Goal: Task Accomplishment & Management: Complete application form

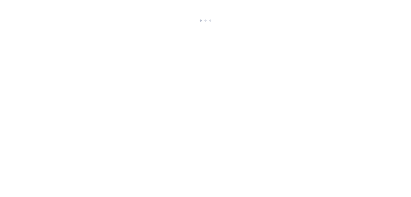
click at [292, 10] on body at bounding box center [205, 12] width 411 height 24
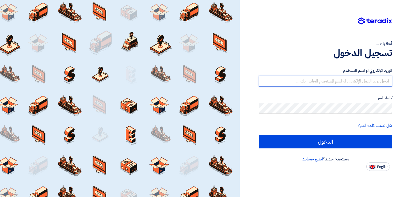
click at [319, 80] on input "text" at bounding box center [325, 81] width 133 height 11
type input "E"
type input "[EMAIL_ADDRESS][DOMAIN_NAME]"
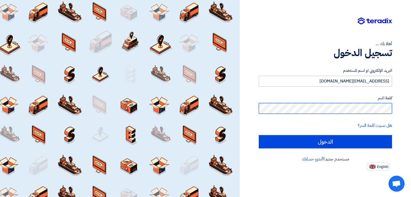
click at [259, 135] on input "الدخول" at bounding box center [325, 141] width 133 height 13
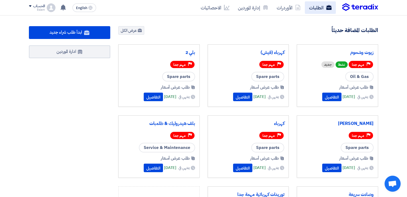
click at [328, 7] on use at bounding box center [328, 7] width 5 height 5
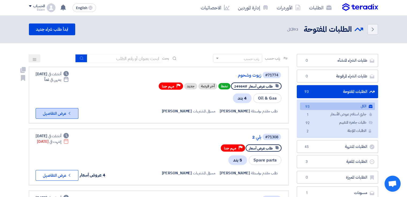
click at [70, 110] on button "Check details عرض التفاصيل" at bounding box center [57, 113] width 43 height 11
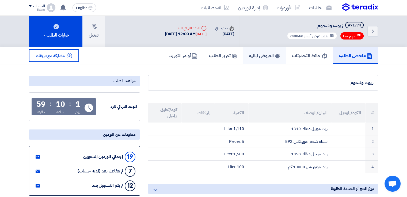
click at [257, 54] on h5 "العروض الماليه" at bounding box center [264, 55] width 31 height 6
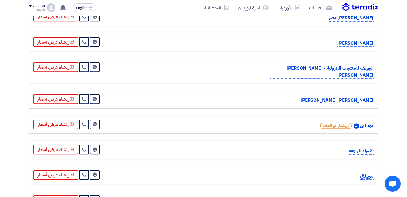
scroll to position [255, 0]
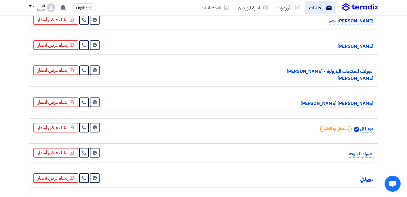
click at [329, 5] on icon at bounding box center [328, 7] width 5 height 5
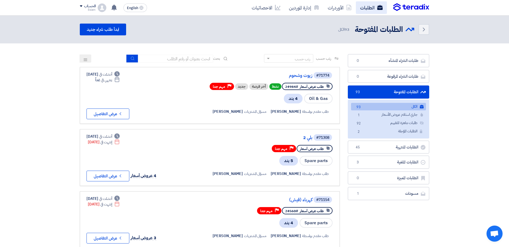
click at [367, 8] on link "الطلبات" at bounding box center [371, 7] width 31 height 13
click at [109, 29] on link "ابدأ طلب شراء جديد" at bounding box center [103, 30] width 46 height 12
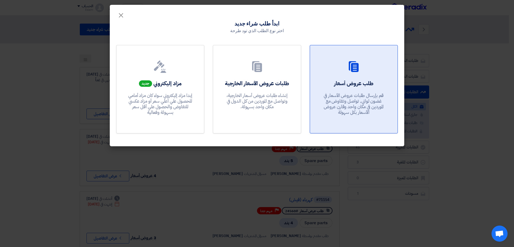
click at [345, 93] on p "قم بإرسال طلبات عروض الأسعار في غضون ثواني, تواصل وتفاوض مع الموردين في مكان وا…" at bounding box center [353, 104] width 64 height 23
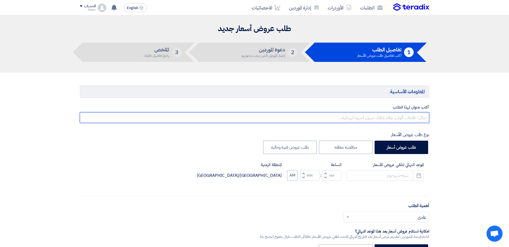
click at [385, 119] on input "text" at bounding box center [254, 117] width 349 height 11
click at [401, 115] on input "text" at bounding box center [254, 117] width 349 height 11
click at [401, 117] on input "text" at bounding box center [254, 117] width 349 height 11
type input "f"
type input "بلي 6204"
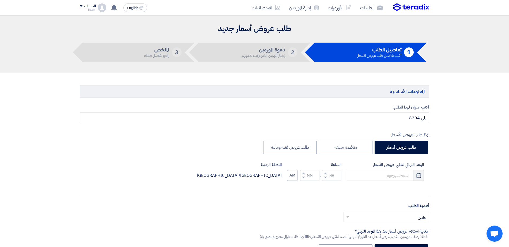
click at [411, 174] on use "button" at bounding box center [418, 175] width 5 height 5
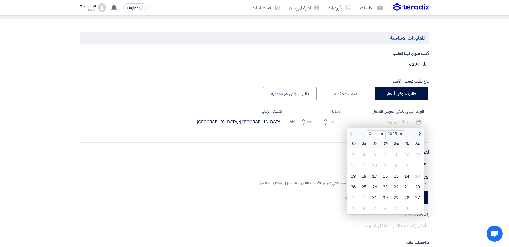
scroll to position [65, 0]
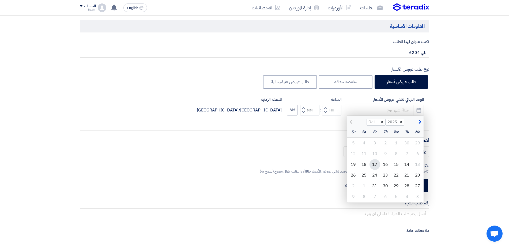
click at [376, 164] on div "17" at bounding box center [374, 164] width 11 height 11
type input "[DATE]"
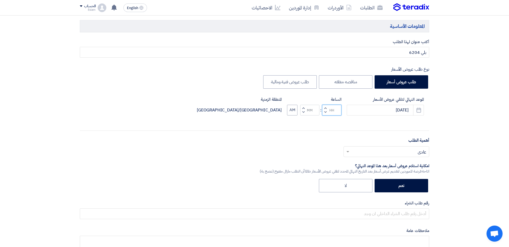
click at [331, 112] on input "Hours" at bounding box center [331, 110] width 19 height 11
type input "1"
type input "12"
click at [312, 107] on div "الساعة Increment hours 12 Decrement hours : Increment minutes Decrement minutes…" at bounding box center [314, 105] width 54 height 19
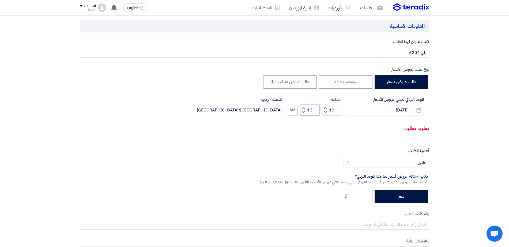
type input "12"
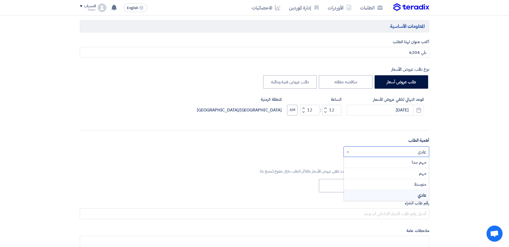
click at [406, 151] on input "text" at bounding box center [389, 151] width 75 height 9
click at [372, 152] on input "text" at bounding box center [389, 151] width 75 height 9
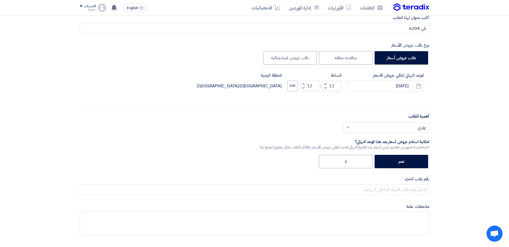
scroll to position [99, 0]
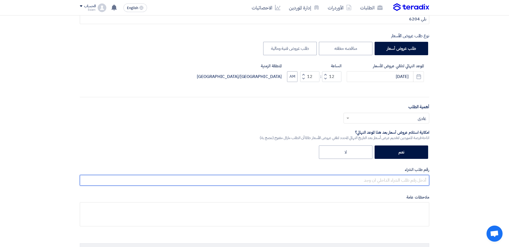
click at [411, 177] on input "text" at bounding box center [254, 180] width 349 height 11
type input "24000"
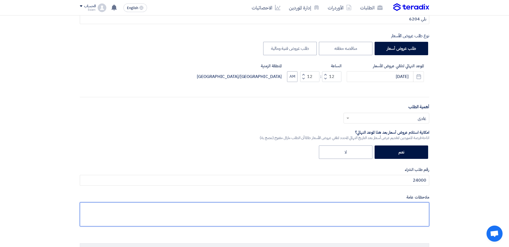
click at [400, 197] on textarea at bounding box center [254, 214] width 349 height 24
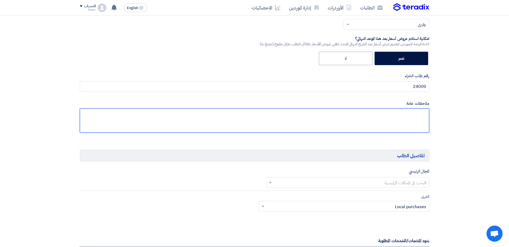
scroll to position [233, 0]
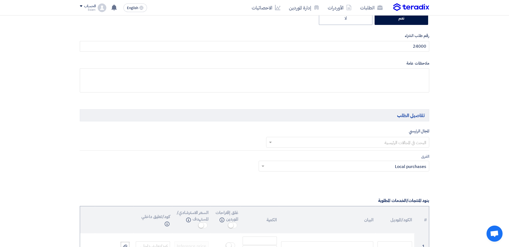
click at [337, 145] on input "text" at bounding box center [350, 142] width 153 height 9
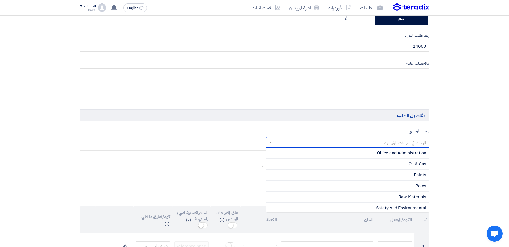
scroll to position [0, 0]
click at [352, 152] on div "Bolts, Nuts & Washers" at bounding box center [347, 152] width 163 height 11
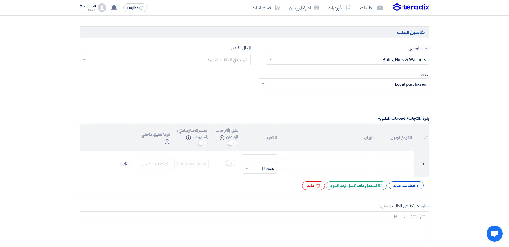
scroll to position [320, 0]
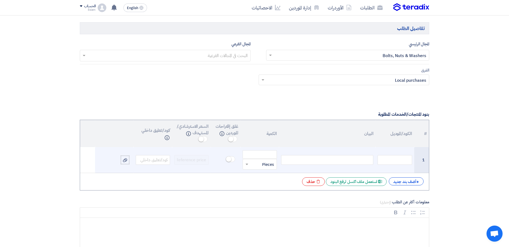
click at [356, 158] on div at bounding box center [327, 160] width 92 height 10
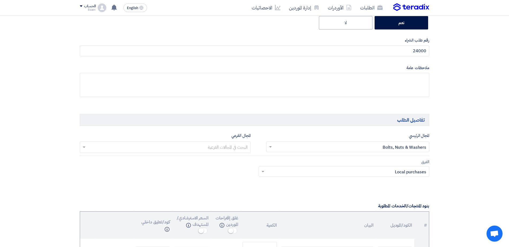
scroll to position [186, 0]
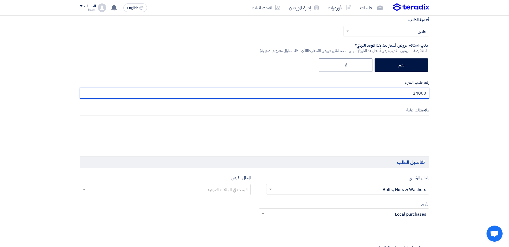
click at [406, 94] on input "24000" at bounding box center [254, 93] width 349 height 11
type input "24122"
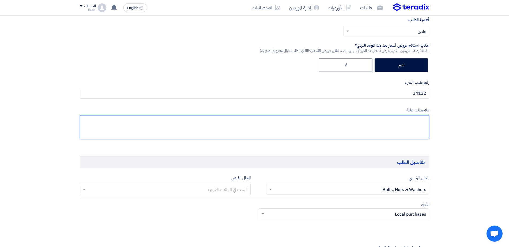
click at [409, 124] on textarea at bounding box center [254, 127] width 349 height 24
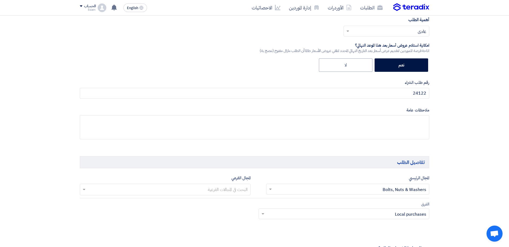
click at [275, 193] on input "text" at bounding box center [350, 189] width 153 height 9
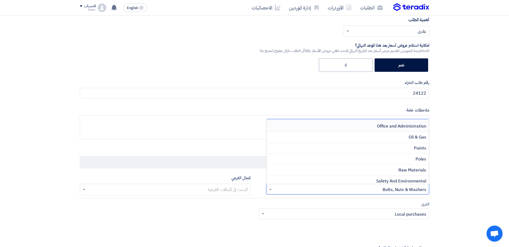
scroll to position [67, 0]
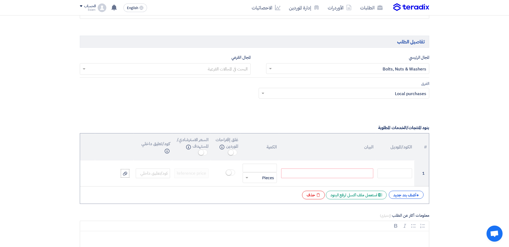
scroll to position [315, 0]
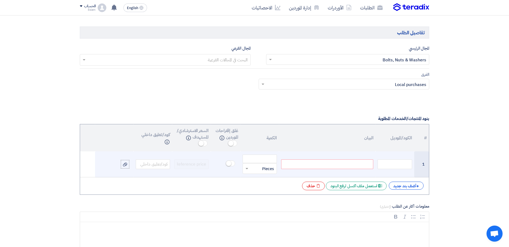
click at [342, 165] on div at bounding box center [327, 164] width 92 height 10
click at [265, 158] on input "number" at bounding box center [259, 158] width 34 height 9
type input "100"
click at [259, 170] on input "text" at bounding box center [263, 168] width 22 height 9
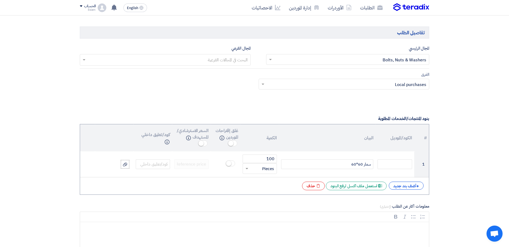
click at [201, 191] on div "# الكود/الموديل البيان الكمية غلق إقتراحات الموردين Info السعر الاسترشادي/المست…" at bounding box center [254, 159] width 349 height 71
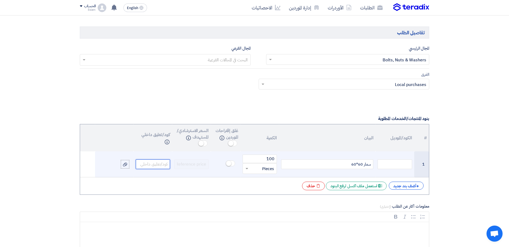
click at [153, 163] on input "text" at bounding box center [153, 164] width 34 height 10
click at [396, 166] on input "text" at bounding box center [394, 164] width 34 height 10
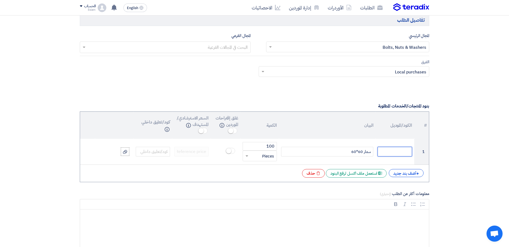
scroll to position [330, 0]
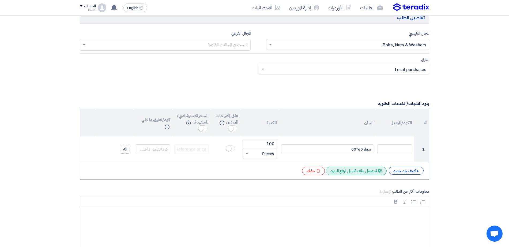
click at [361, 172] on div "Excel file استعمل ملف اكسل لرفع البنود" at bounding box center [356, 170] width 61 height 9
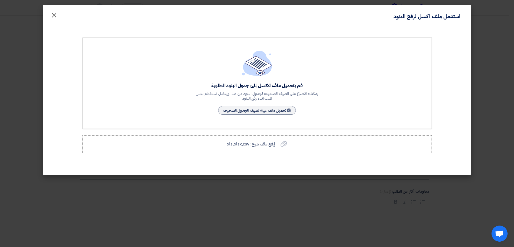
click at [53, 13] on span "×" at bounding box center [54, 15] width 6 height 16
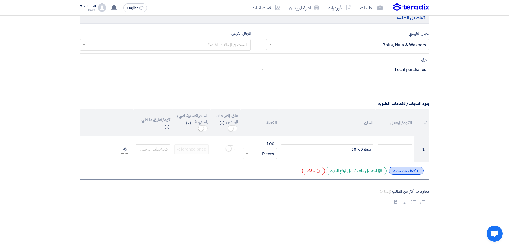
click at [404, 169] on div "+ أضف بند جديد" at bounding box center [406, 170] width 35 height 8
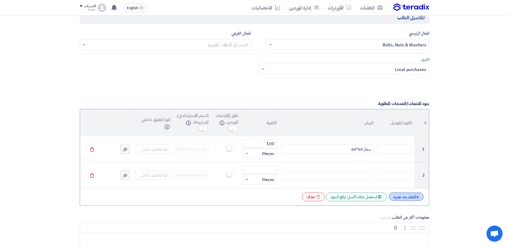
click at [404, 196] on div "+ أضف بند جديد" at bounding box center [406, 196] width 35 height 8
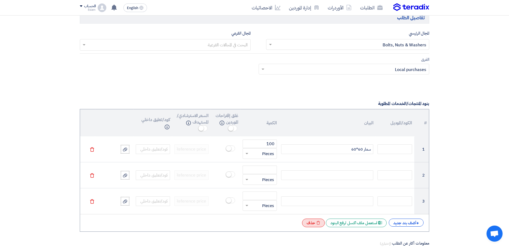
click at [316, 197] on icon "Excel file" at bounding box center [318, 223] width 4 height 4
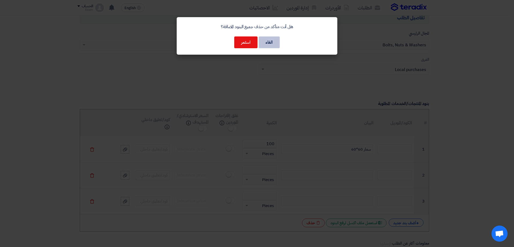
click at [263, 47] on button "الغاء" at bounding box center [269, 42] width 21 height 12
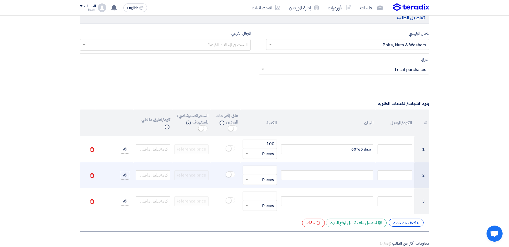
click at [90, 174] on icon "Delete" at bounding box center [92, 175] width 5 height 5
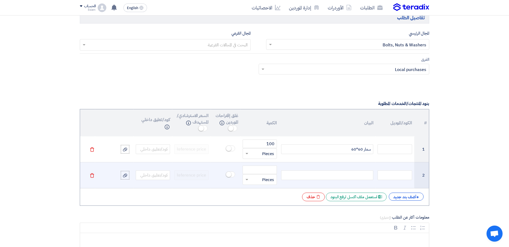
click at [90, 174] on icon "Delete" at bounding box center [92, 175] width 5 height 5
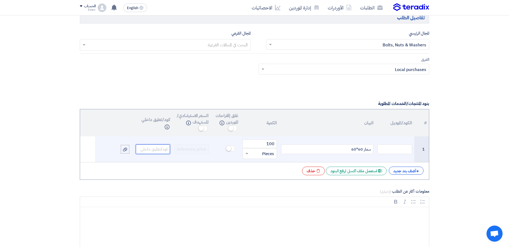
click at [162, 150] on input "text" at bounding box center [153, 149] width 34 height 10
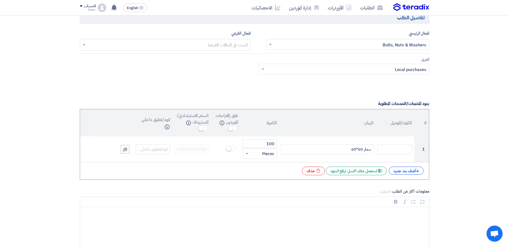
click at [89, 166] on div "+ أضف بند جديد Excel file استعمل ملف اكسل لرفع البنود Excel file حذف" at bounding box center [254, 170] width 340 height 9
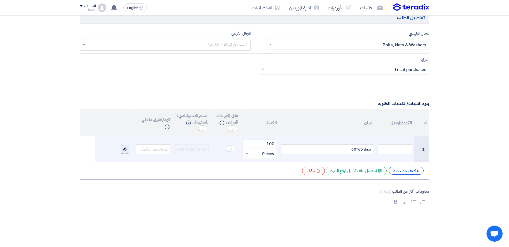
click at [125, 150] on use at bounding box center [125, 149] width 4 height 4
click at [0, 0] on input "file" at bounding box center [0, 0] width 0 height 0
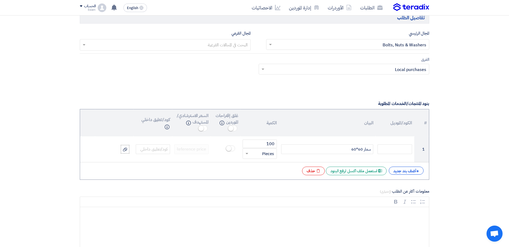
scroll to position [344, 0]
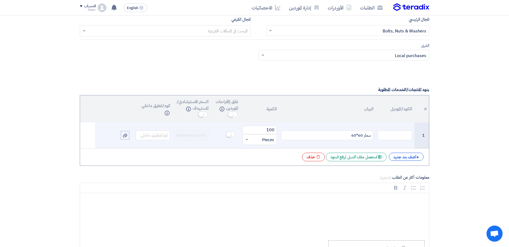
click at [371, 135] on div "سمار 60*60" at bounding box center [327, 135] width 92 height 10
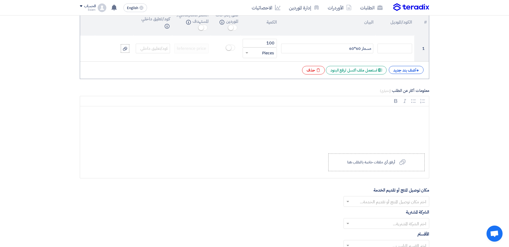
scroll to position [468, 0]
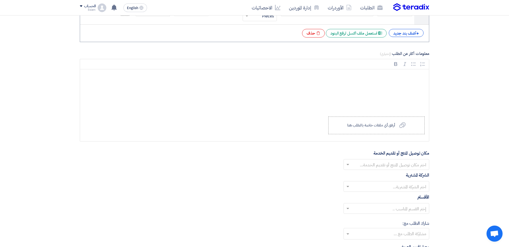
click at [406, 165] on input "text" at bounding box center [389, 165] width 75 height 9
click at [407, 171] on div "Energya Steel Fabrication" at bounding box center [386, 175] width 85 height 11
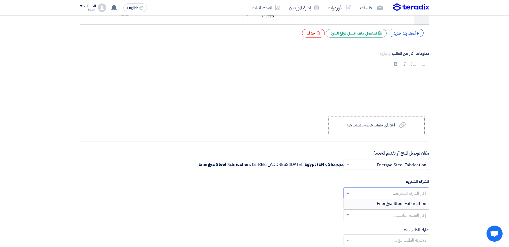
click at [408, 192] on input "text" at bounding box center [389, 193] width 75 height 9
click at [408, 197] on span "Energya Steel Fabrication" at bounding box center [402, 203] width 50 height 6
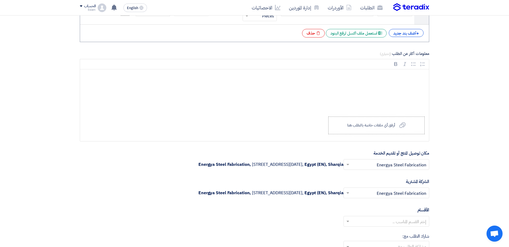
click at [411, 197] on input "text" at bounding box center [389, 221] width 75 height 9
click at [409, 197] on span "General Department" at bounding box center [406, 232] width 40 height 6
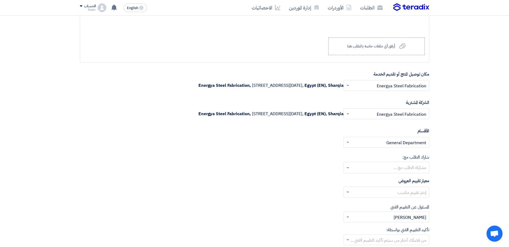
scroll to position [551, 0]
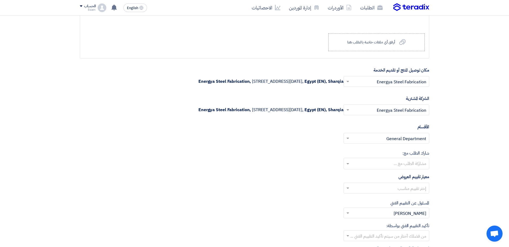
click at [411, 165] on input "text" at bounding box center [386, 163] width 80 height 9
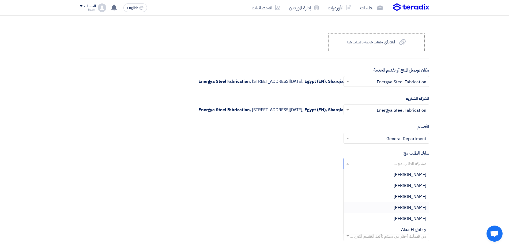
click at [407, 197] on span "[PERSON_NAME]" at bounding box center [409, 207] width 33 height 6
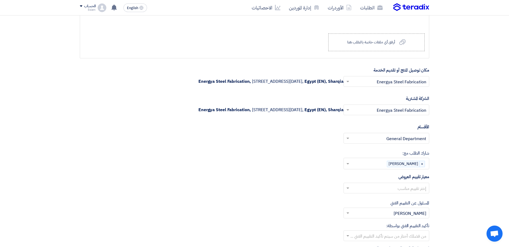
click at [411, 187] on input "text" at bounding box center [389, 188] width 75 height 9
click at [411, 197] on span "General Evaluations" at bounding box center [406, 198] width 39 height 6
drag, startPoint x: 508, startPoint y: 148, endPoint x: 506, endPoint y: 162, distance: 14.0
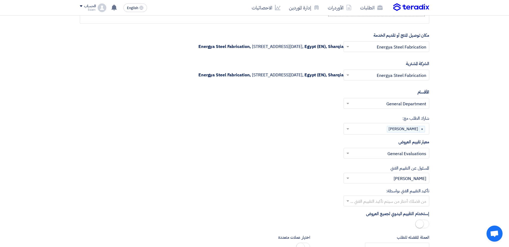
scroll to position [613, 0]
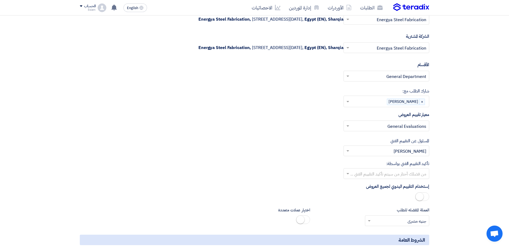
click at [365, 150] on input "text" at bounding box center [389, 151] width 75 height 9
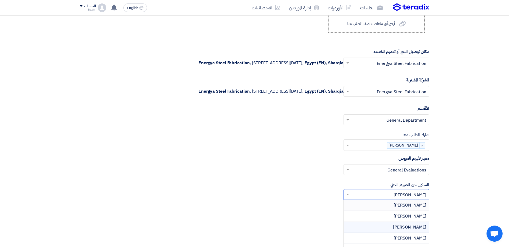
scroll to position [579, 0]
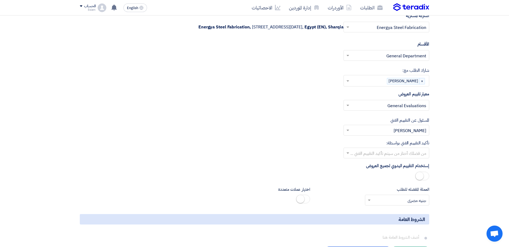
scroll to position [647, 0]
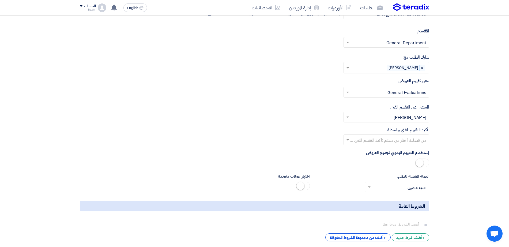
click at [399, 138] on input "text" at bounding box center [389, 140] width 75 height 9
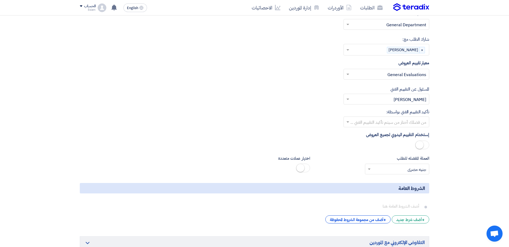
scroll to position [680, 0]
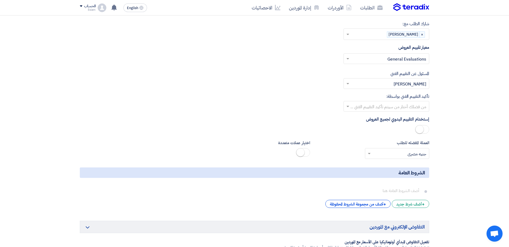
click at [372, 88] on ng-select "من فضلك إختر مقييم فني × [PERSON_NAME] ×" at bounding box center [386, 83] width 86 height 11
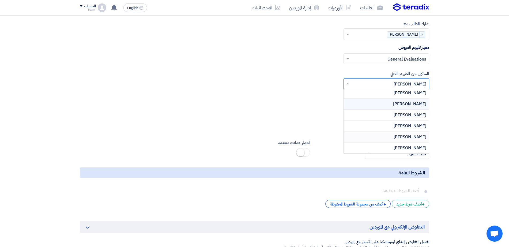
scroll to position [0, 0]
click at [402, 114] on span "[PERSON_NAME]" at bounding box center [409, 116] width 33 height 6
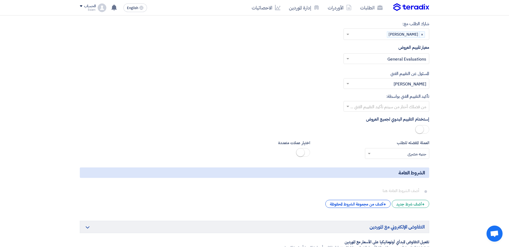
click at [408, 96] on label "تأكيد التقييم الفني بواسطة:" at bounding box center [407, 96] width 43 height 6
click at [404, 104] on input "text" at bounding box center [389, 106] width 75 height 9
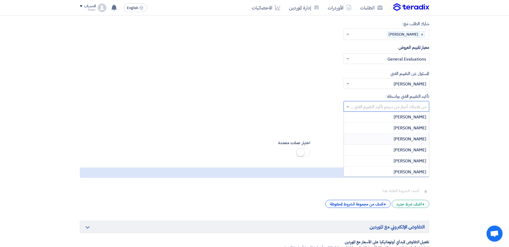
click at [406, 135] on div "[PERSON_NAME]" at bounding box center [386, 139] width 85 height 11
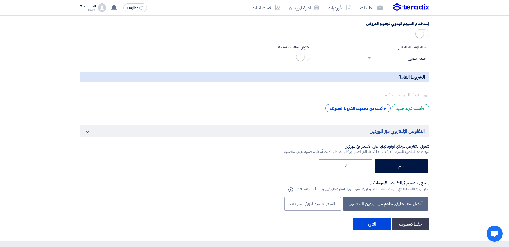
scroll to position [789, 0]
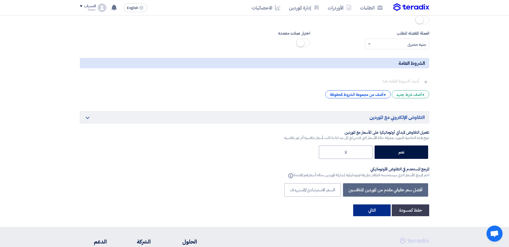
click at [362, 197] on button "التالي" at bounding box center [371, 210] width 37 height 12
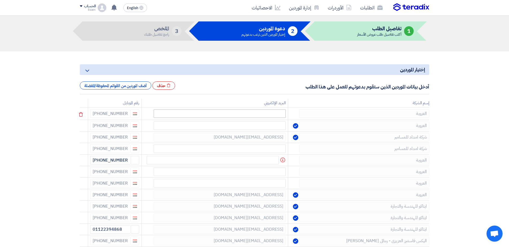
scroll to position [17, 0]
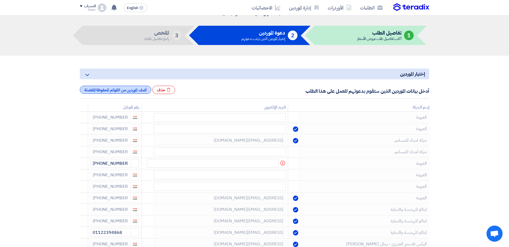
click at [114, 93] on div "أضف الموردين من القوائم المحفوظة/المفضلة" at bounding box center [115, 90] width 71 height 8
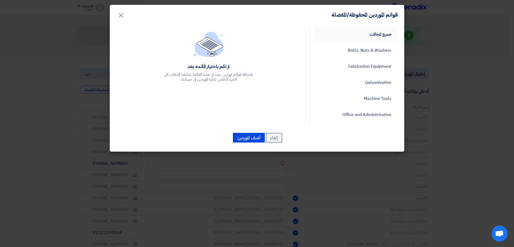
click at [372, 39] on link "جميع المجالات" at bounding box center [356, 34] width 83 height 14
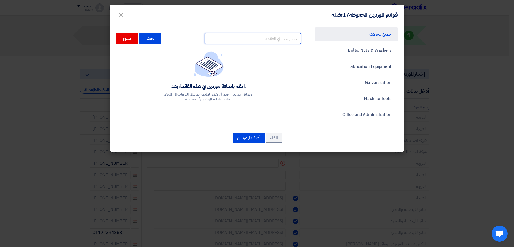
click at [257, 40] on input "text" at bounding box center [252, 38] width 96 height 11
click at [277, 134] on button "إلغاء" at bounding box center [274, 138] width 16 height 10
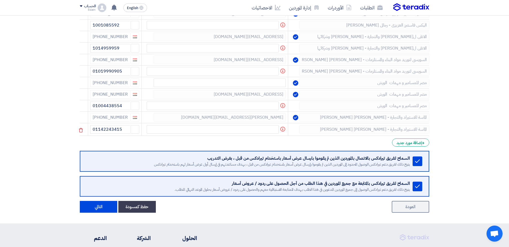
scroll to position [251, 0]
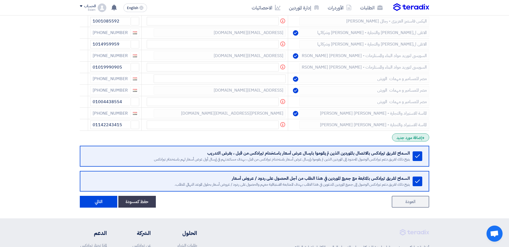
click at [407, 139] on div "+ إضافة مورد جديد" at bounding box center [410, 137] width 37 height 8
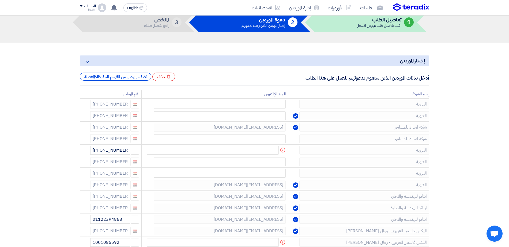
scroll to position [0, 0]
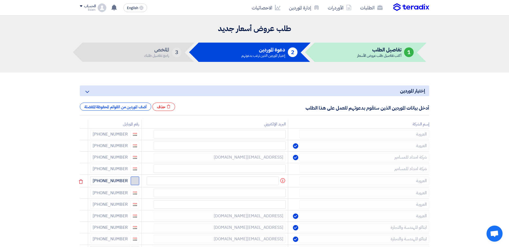
click at [135, 184] on button "button" at bounding box center [135, 180] width 9 height 9
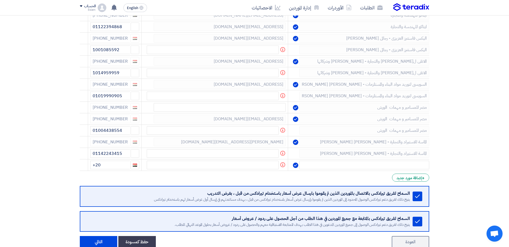
scroll to position [234, 0]
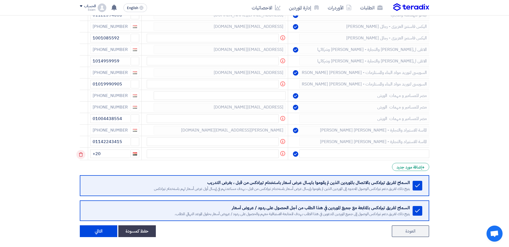
click at [82, 154] on icon at bounding box center [80, 154] width 9 height 9
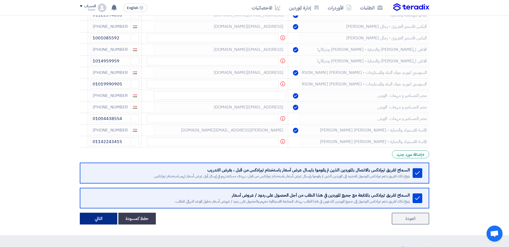
click at [98, 197] on button "التالي" at bounding box center [98, 218] width 37 height 12
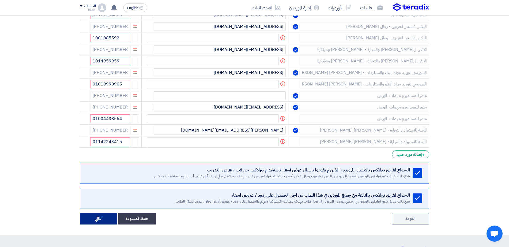
scroll to position [247, 0]
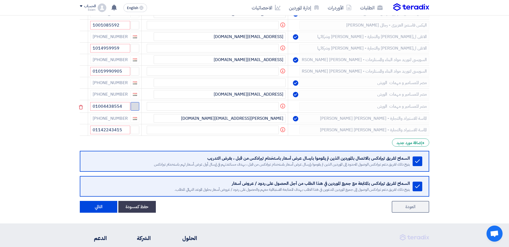
click at [136, 111] on button "button" at bounding box center [135, 106] width 9 height 9
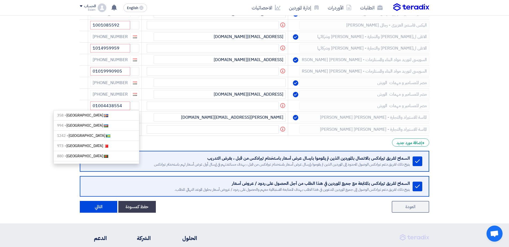
drag, startPoint x: 83, startPoint y: 177, endPoint x: 80, endPoint y: 178, distance: 3.1
click at [0, 0] on use at bounding box center [0, 0] width 0 height 0
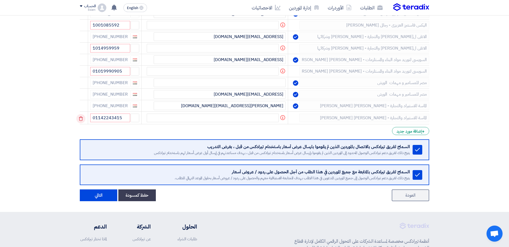
click at [80, 123] on icon at bounding box center [80, 118] width 9 height 9
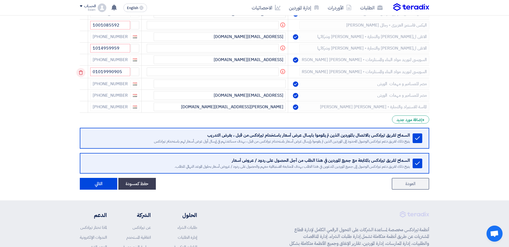
click at [87, 78] on td at bounding box center [84, 72] width 8 height 13
drag, startPoint x: 83, startPoint y: 129, endPoint x: 89, endPoint y: 129, distance: 6.2
click at [0, 0] on icon at bounding box center [0, 0] width 0 height 0
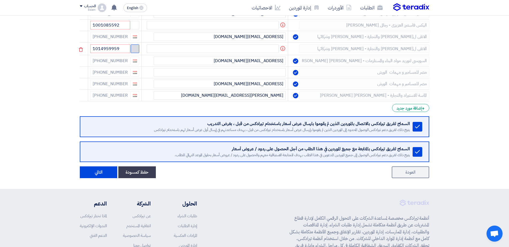
click at [137, 50] on span "button" at bounding box center [135, 48] width 4 height 4
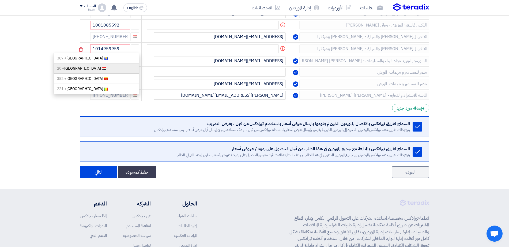
click at [64, 71] on span "+ 20" at bounding box center [60, 69] width 7 height 6
type input "[PHONE_NUMBER]"
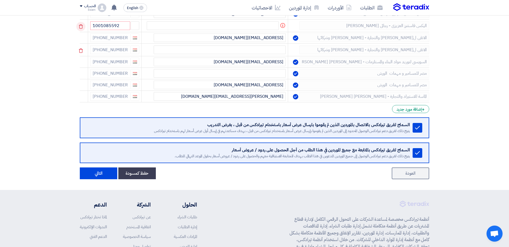
click at [82, 31] on icon at bounding box center [80, 26] width 9 height 9
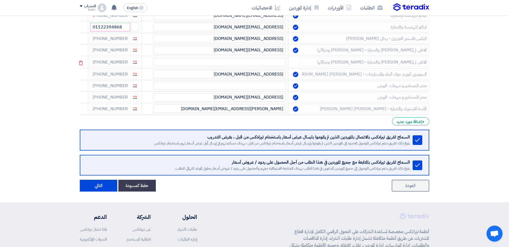
scroll to position [180, 0]
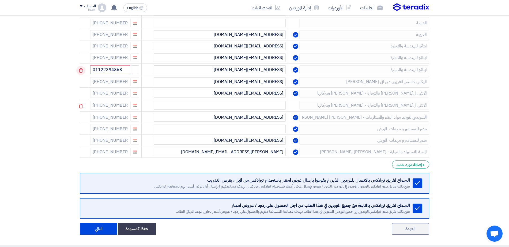
click at [82, 73] on use at bounding box center [81, 70] width 4 height 5
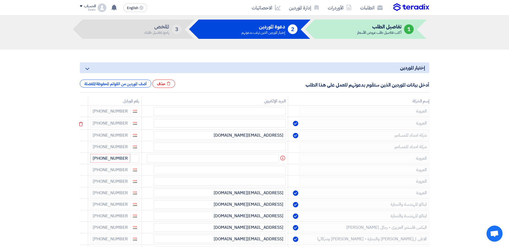
scroll to position [13, 0]
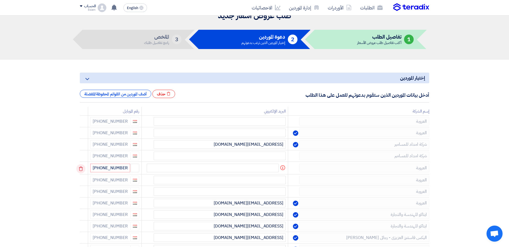
click at [80, 173] on icon at bounding box center [80, 168] width 9 height 9
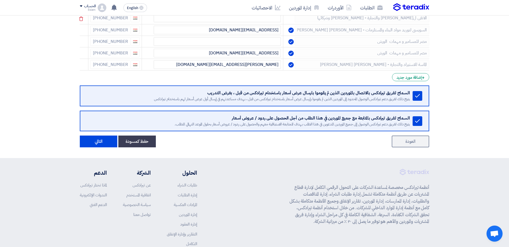
scroll to position [247, 0]
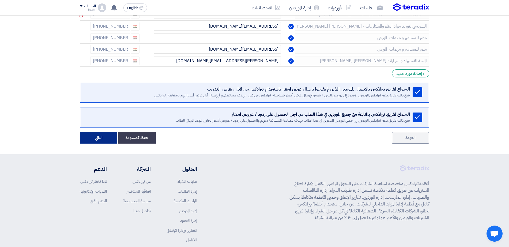
click at [100, 135] on button "التالي" at bounding box center [98, 138] width 37 height 12
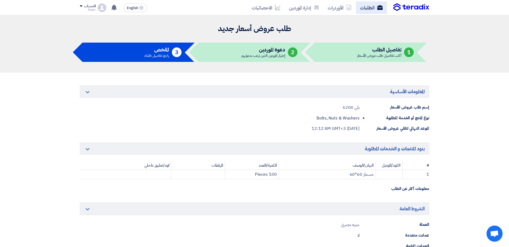
click at [374, 10] on link "الطلبات" at bounding box center [371, 7] width 31 height 13
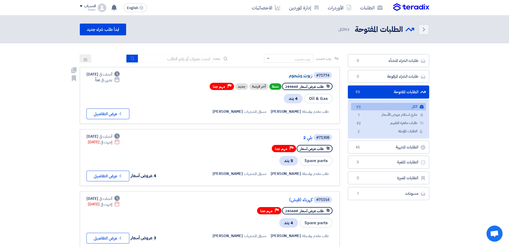
click at [311, 76] on link "زيوت وشحوم" at bounding box center [258, 75] width 107 height 5
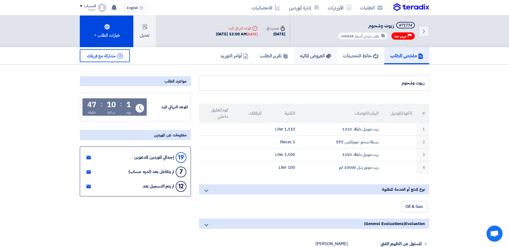
click at [317, 49] on link "العروض الماليه" at bounding box center [315, 55] width 43 height 17
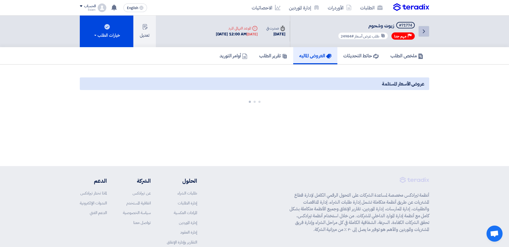
click at [411, 32] on link "Back" at bounding box center [423, 31] width 11 height 11
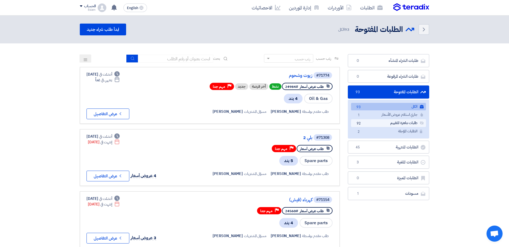
click at [384, 123] on link "طلبات جاهزة للتقييم طلبات جاهزة للتقييم 92" at bounding box center [388, 123] width 75 height 8
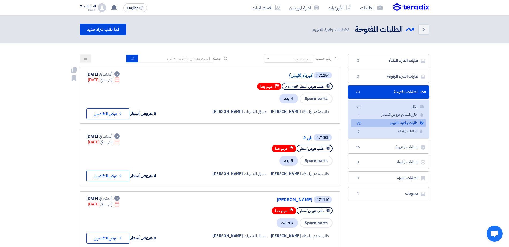
click at [290, 73] on link "كهرباء (فيش)" at bounding box center [258, 75] width 107 height 5
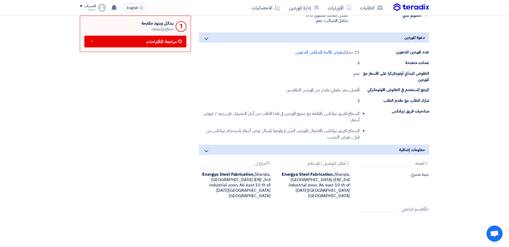
scroll to position [236, 0]
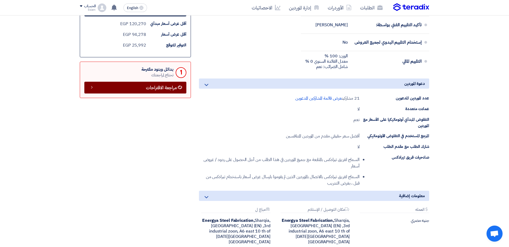
click at [92, 88] on icon at bounding box center [92, 87] width 4 height 4
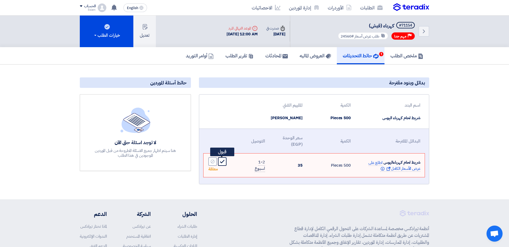
click at [222, 162] on icon "Accept" at bounding box center [222, 161] width 5 height 5
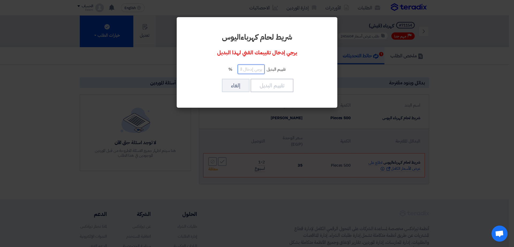
click at [251, 71] on input "number" at bounding box center [251, 68] width 27 height 9
type input "100"
click at [268, 88] on button "تقييم البديل" at bounding box center [271, 85] width 43 height 13
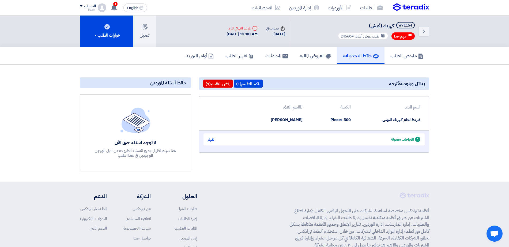
click at [209, 143] on div "1 اقتراحات مقبولة اظهار" at bounding box center [313, 139] width 221 height 12
click at [211, 140] on div "اظهار" at bounding box center [211, 139] width 7 height 6
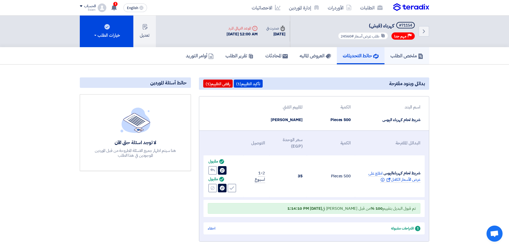
click at [400, 56] on h5 "ملخص الطلب" at bounding box center [406, 55] width 33 height 6
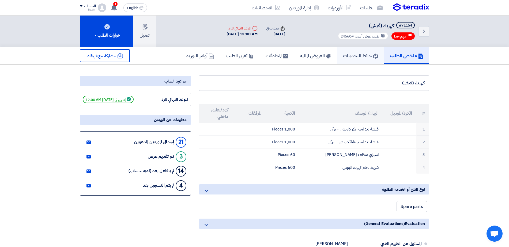
click at [341, 59] on link "حائط التحديثات" at bounding box center [360, 55] width 47 height 17
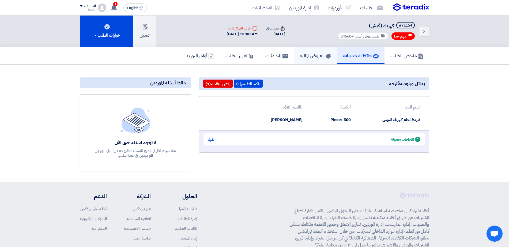
click at [322, 57] on h5 "العروض الماليه" at bounding box center [314, 55] width 31 height 6
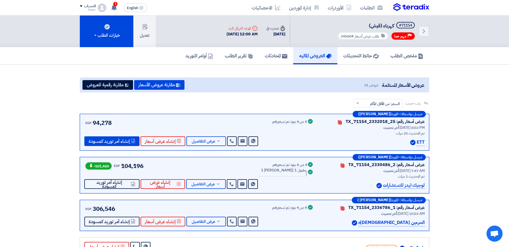
click at [404, 176] on div "تم التحديث 2 مرات" at bounding box center [372, 176] width 104 height 6
click at [210, 183] on span "عرض التفاصيل" at bounding box center [203, 184] width 24 height 4
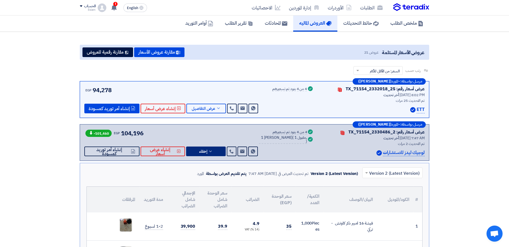
scroll to position [33, 0]
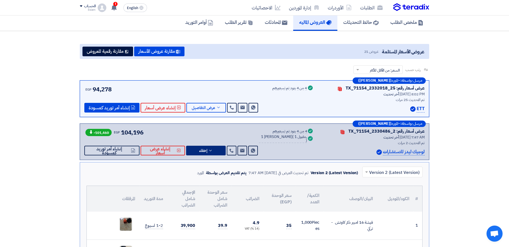
click at [368, 172] on span at bounding box center [365, 172] width 7 height 6
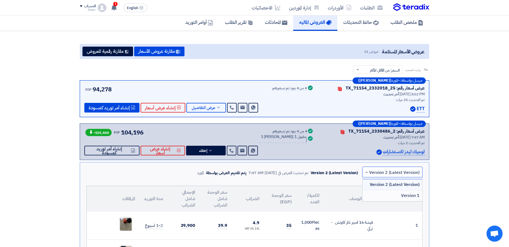
click at [387, 194] on div "Version 1" at bounding box center [392, 195] width 60 height 11
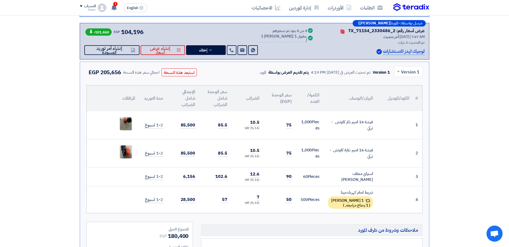
scroll to position [100, 0]
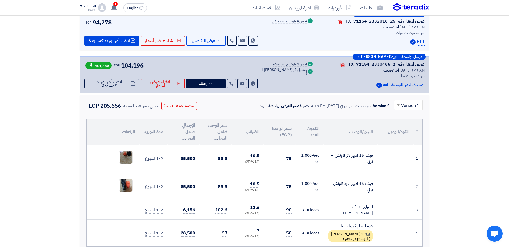
click at [397, 107] on span at bounding box center [397, 105] width 7 height 6
click at [403, 117] on span "Version 2 (Latest Version)" at bounding box center [394, 117] width 50 height 6
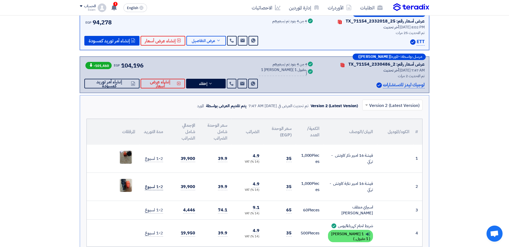
scroll to position [67, 0]
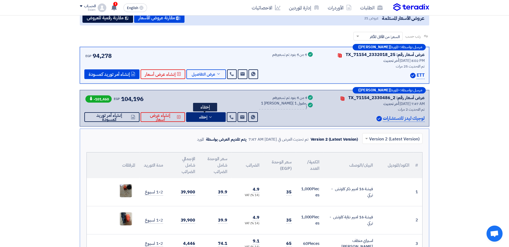
click at [202, 115] on span "إخفاء" at bounding box center [203, 117] width 8 height 4
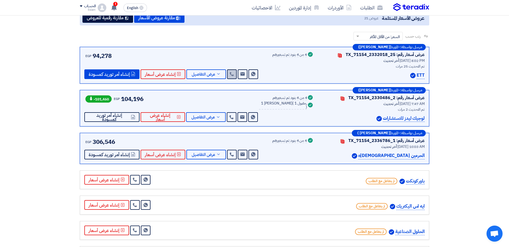
click at [227, 75] on link at bounding box center [232, 74] width 10 height 10
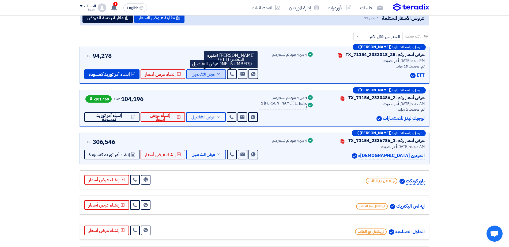
click at [212, 76] on span "عرض التفاصيل" at bounding box center [204, 74] width 24 height 4
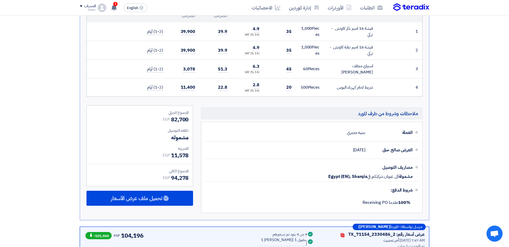
scroll to position [201, 0]
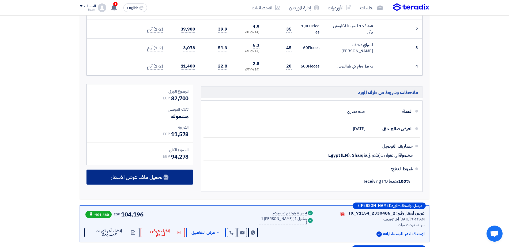
click at [140, 176] on span "تحميل ملف عرض الأسعار" at bounding box center [136, 176] width 51 height 5
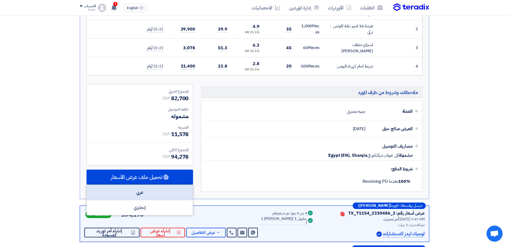
click at [138, 191] on div "عربي" at bounding box center [140, 192] width 106 height 15
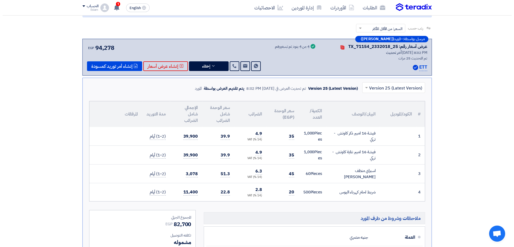
scroll to position [0, 0]
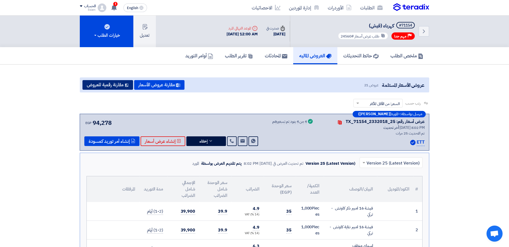
click at [102, 85] on button "مقارنة رقمية للعروض" at bounding box center [107, 85] width 51 height 10
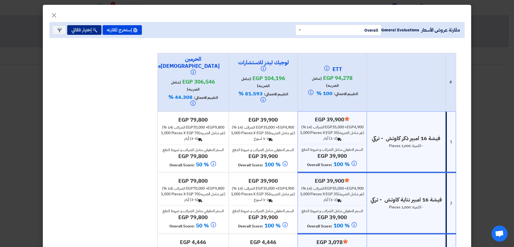
click at [86, 32] on button "إختيار تلقائي" at bounding box center [84, 30] width 34 height 10
